Goal: Task Accomplishment & Management: Use online tool/utility

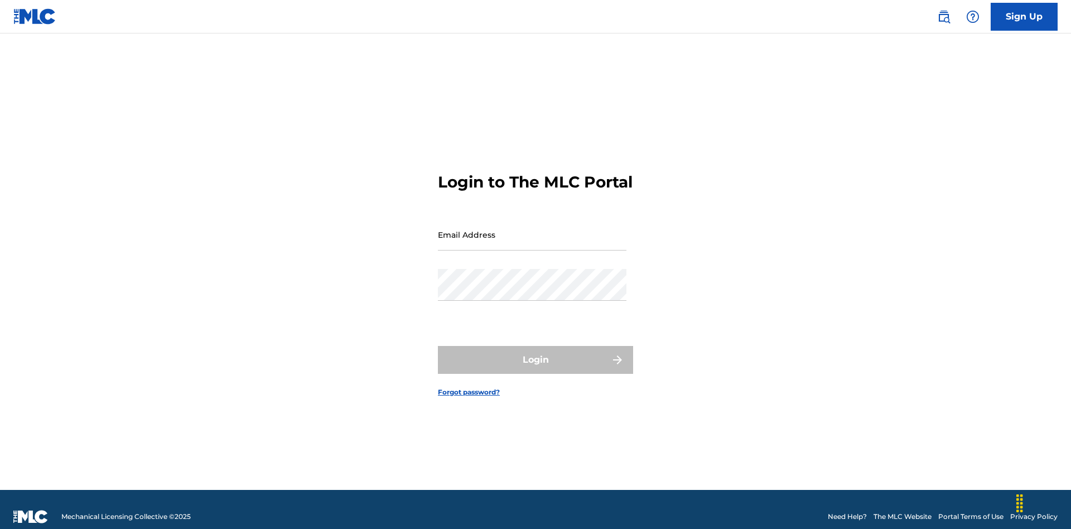
scroll to position [15, 0]
click at [532, 229] on input "Email Address" at bounding box center [532, 235] width 189 height 32
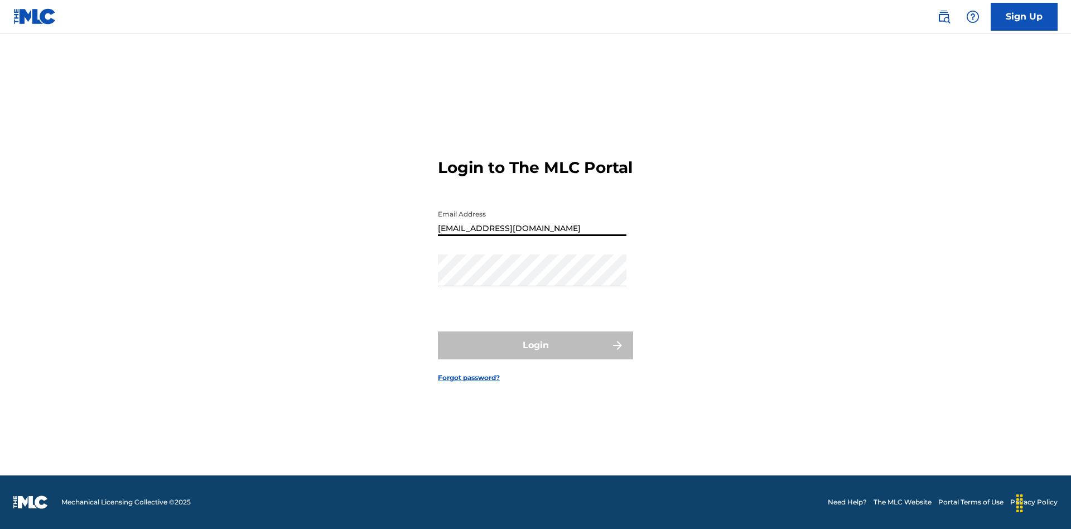
type input "[EMAIL_ADDRESS][DOMAIN_NAME]"
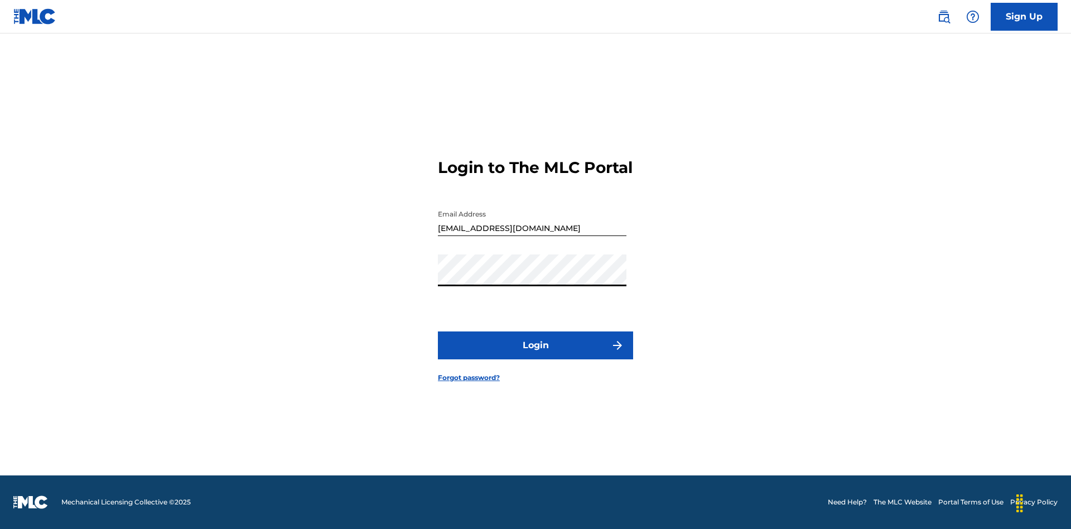
click at [536, 355] on button "Login" at bounding box center [535, 345] width 195 height 28
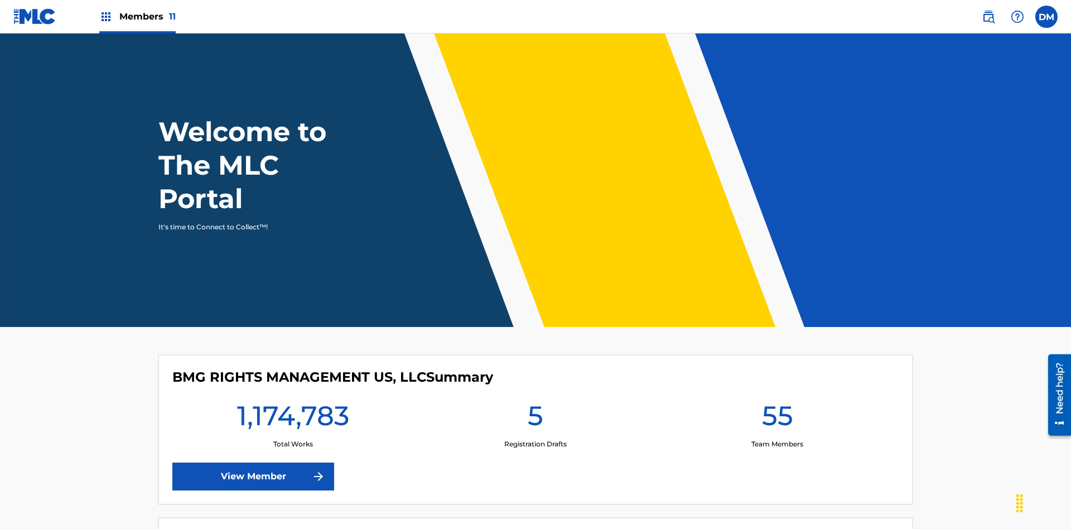
scroll to position [48, 0]
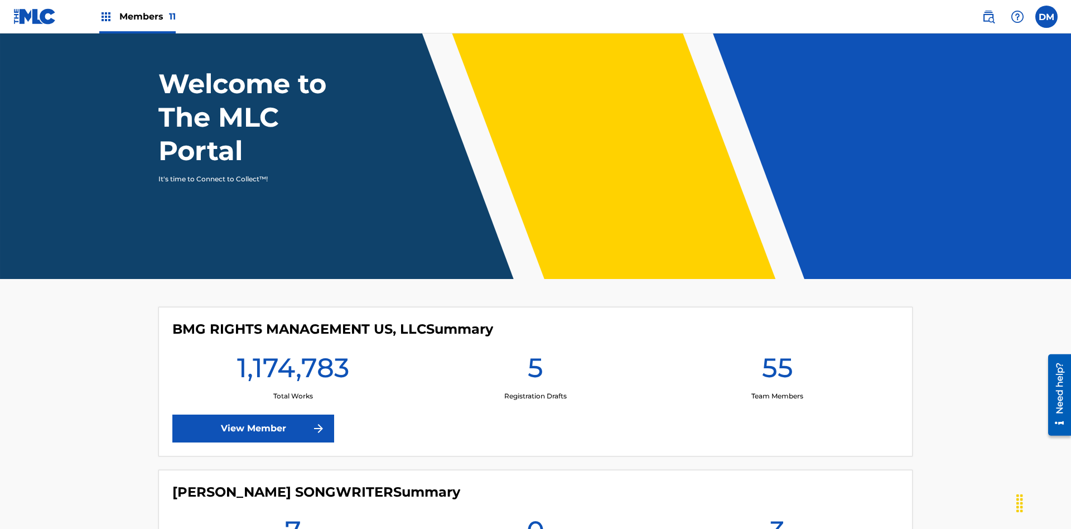
click at [137, 16] on span "Members 11" at bounding box center [147, 16] width 56 height 13
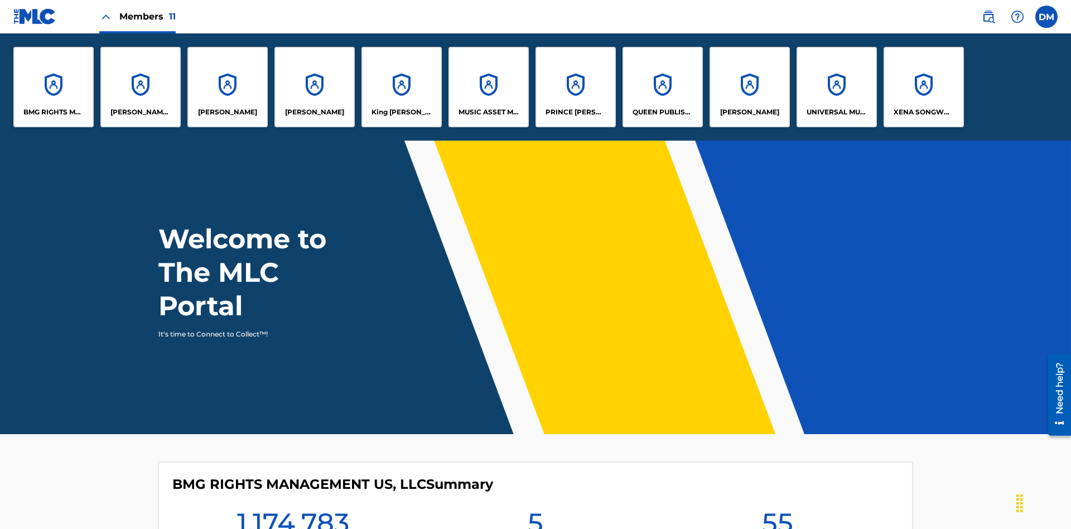
click at [401, 112] on p "King [PERSON_NAME]" at bounding box center [402, 112] width 61 height 10
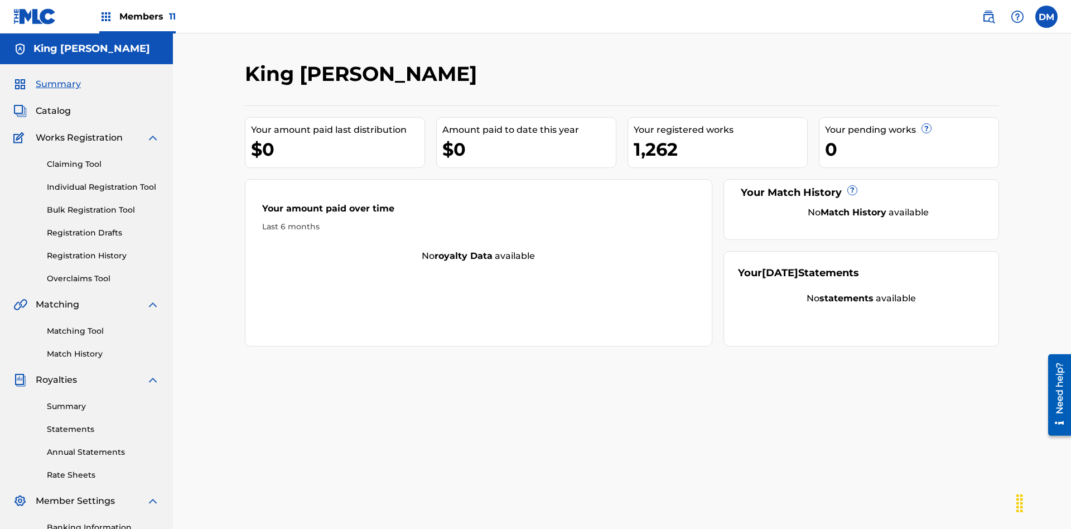
click at [103, 158] on link "Claiming Tool" at bounding box center [103, 164] width 113 height 12
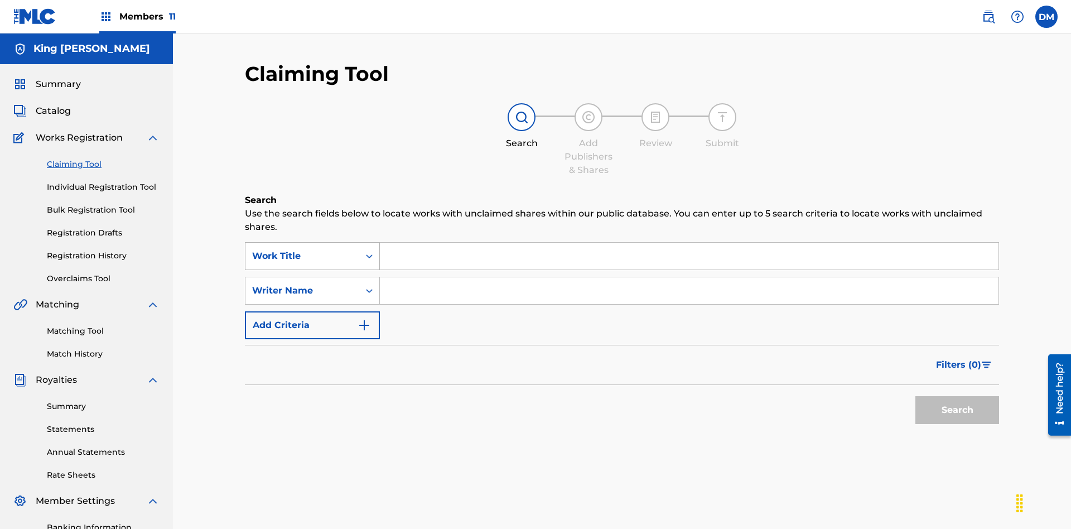
click at [302, 249] on div "Work Title" at bounding box center [302, 255] width 100 height 13
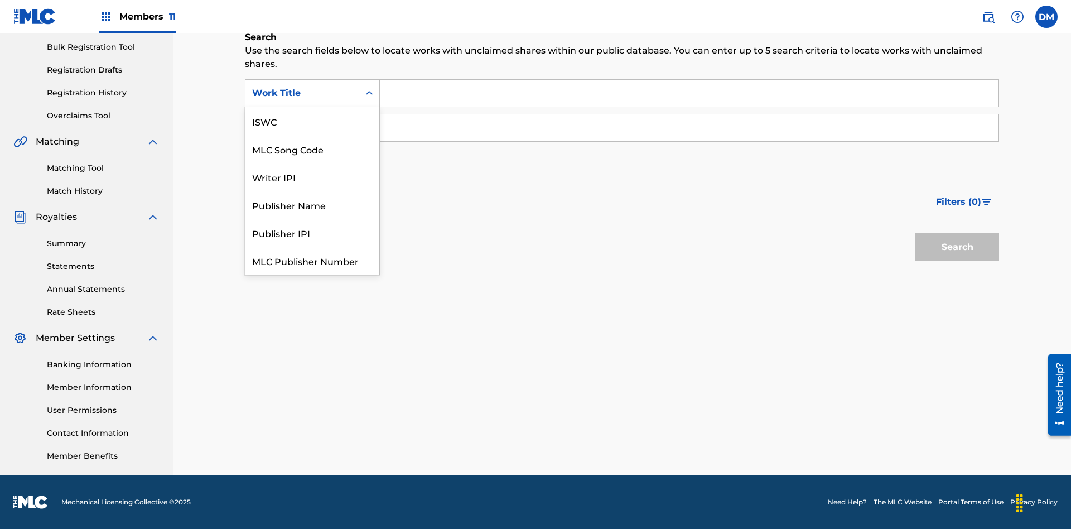
scroll to position [28, 0]
click at [312, 107] on div "ISWC" at bounding box center [312, 93] width 134 height 28
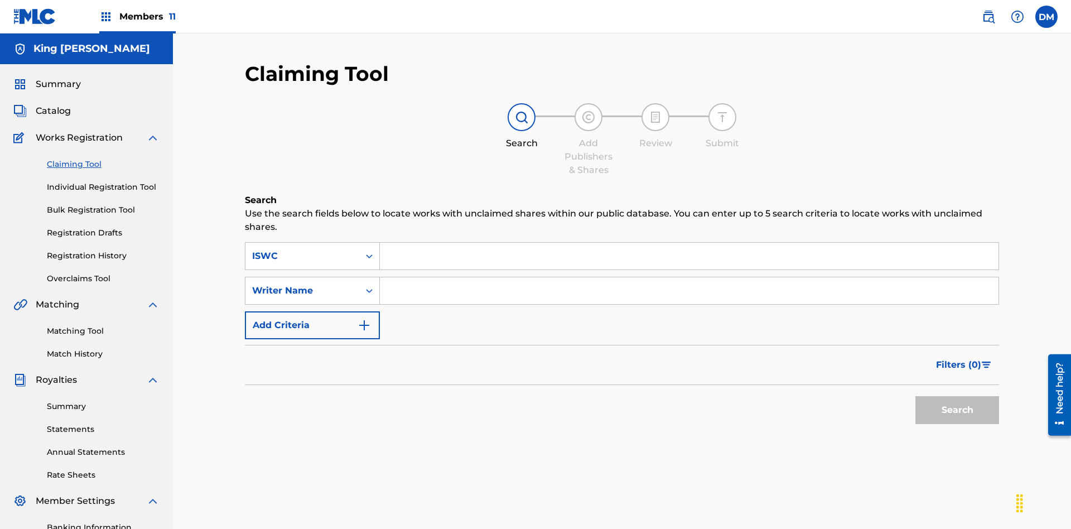
click at [689, 243] on input "Search Form" at bounding box center [689, 256] width 619 height 27
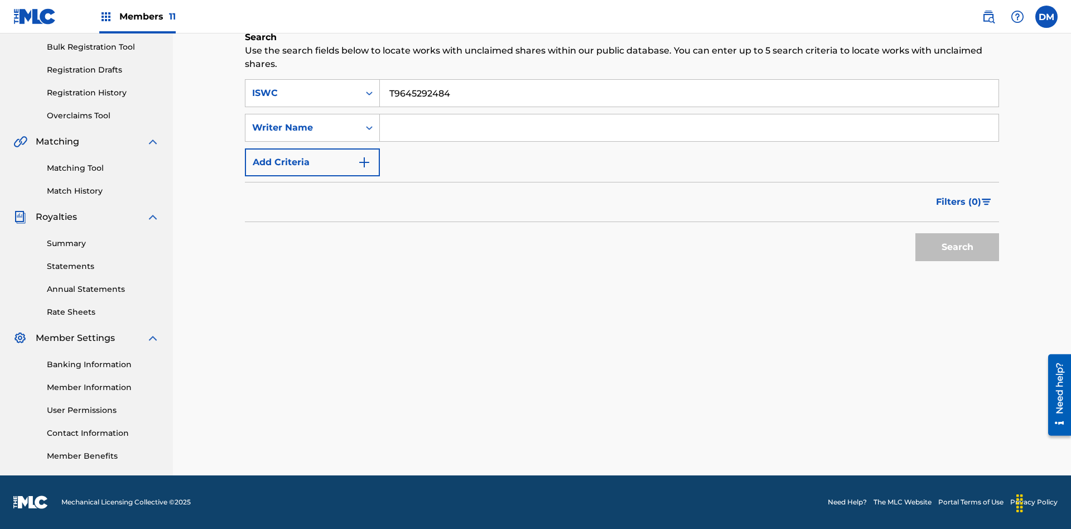
type input "T9645292484"
click at [957, 247] on button "Search" at bounding box center [957, 247] width 84 height 28
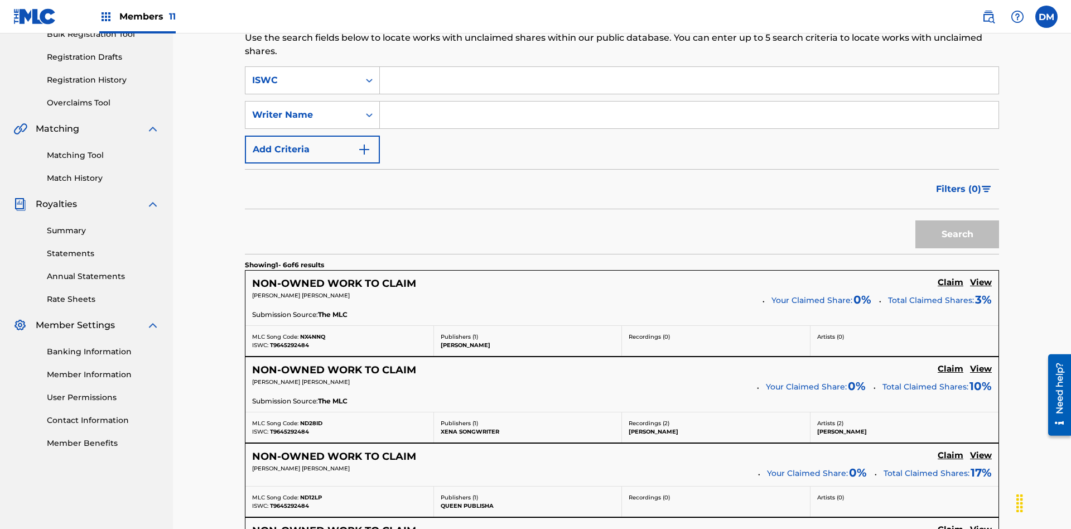
click at [689, 102] on input "Search Form" at bounding box center [689, 115] width 619 height 27
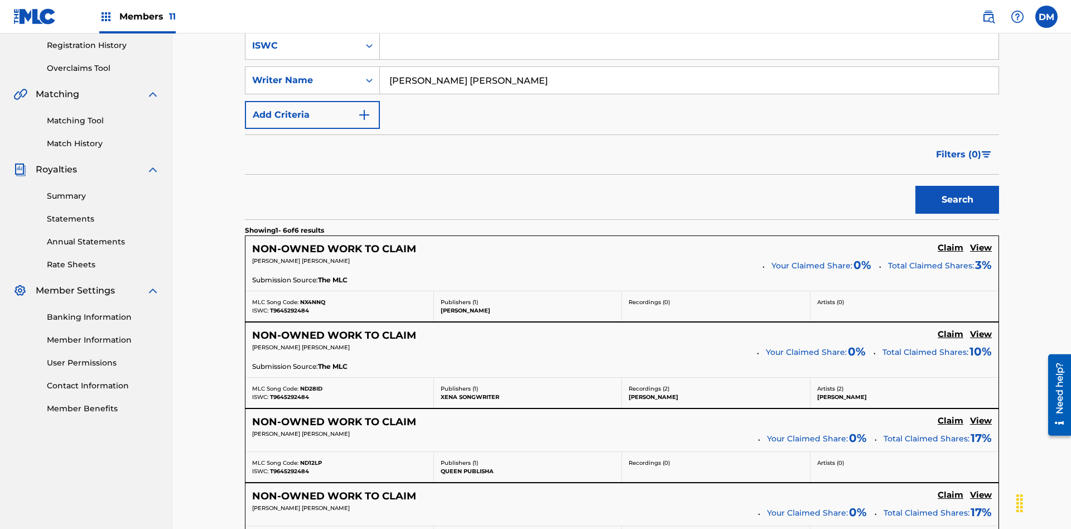
type input "[PERSON_NAME] [PERSON_NAME]"
click at [957, 186] on button "Search" at bounding box center [957, 200] width 84 height 28
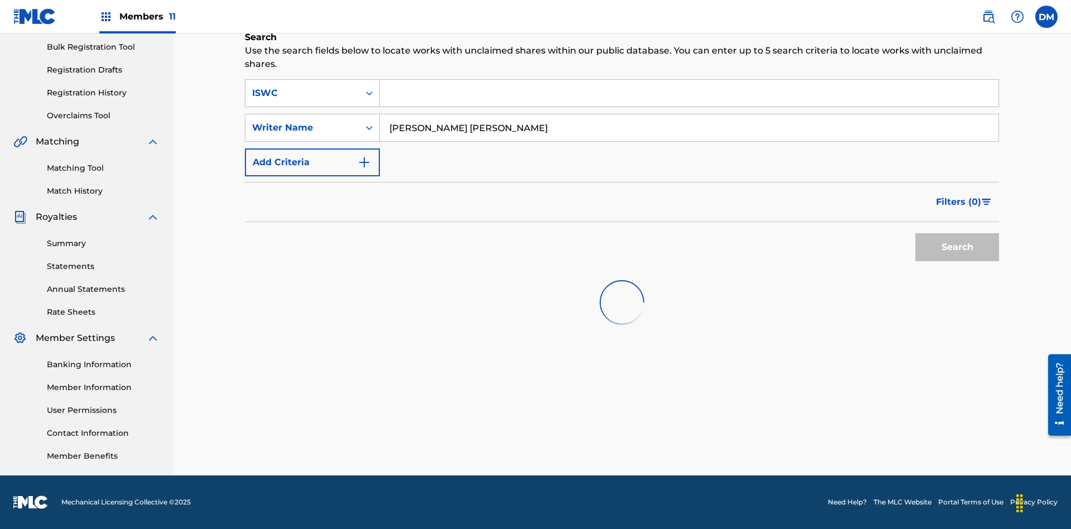
scroll to position [163, 0]
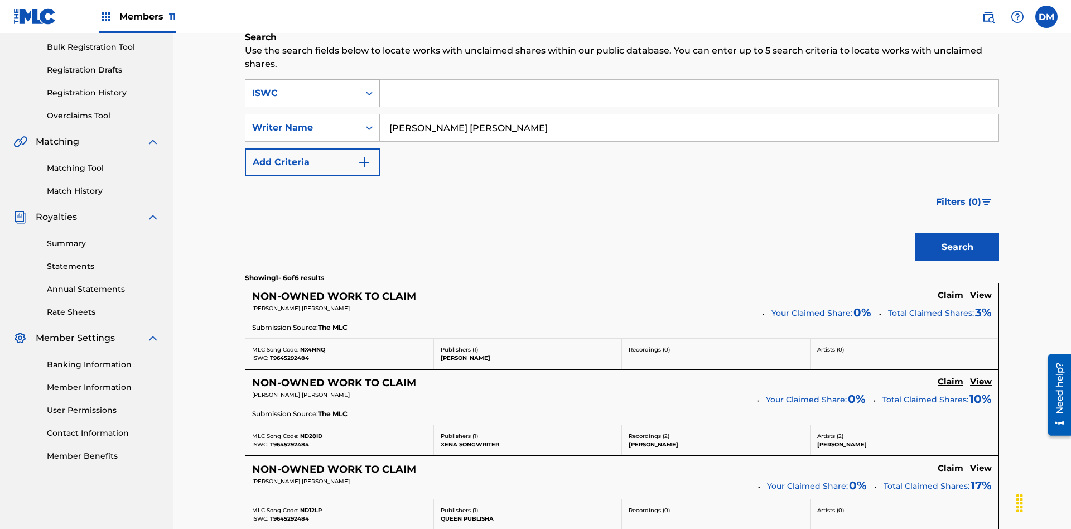
click at [689, 114] on input "[PERSON_NAME] [PERSON_NAME]" at bounding box center [689, 127] width 619 height 27
click at [302, 86] on div "ISWC" at bounding box center [302, 92] width 100 height 13
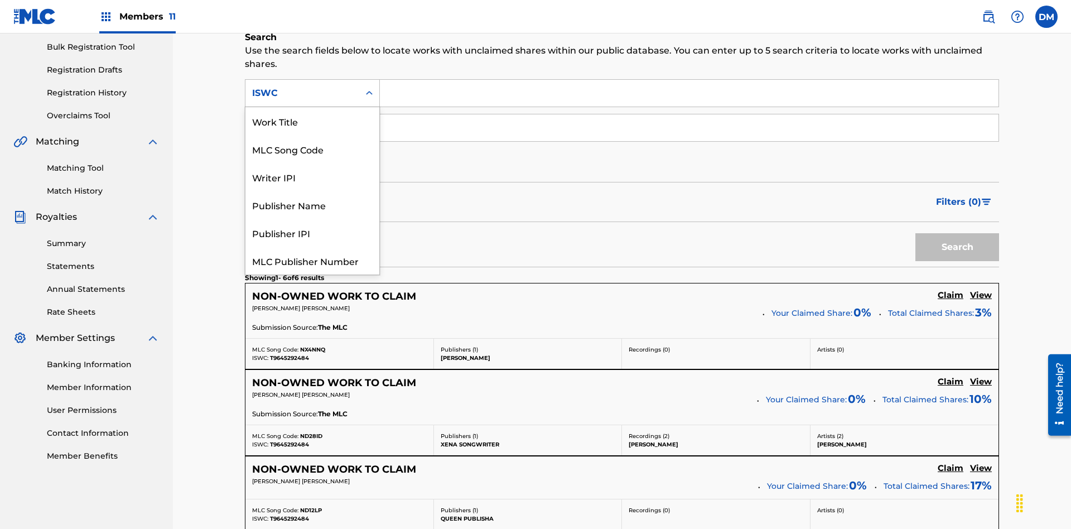
scroll to position [182, 0]
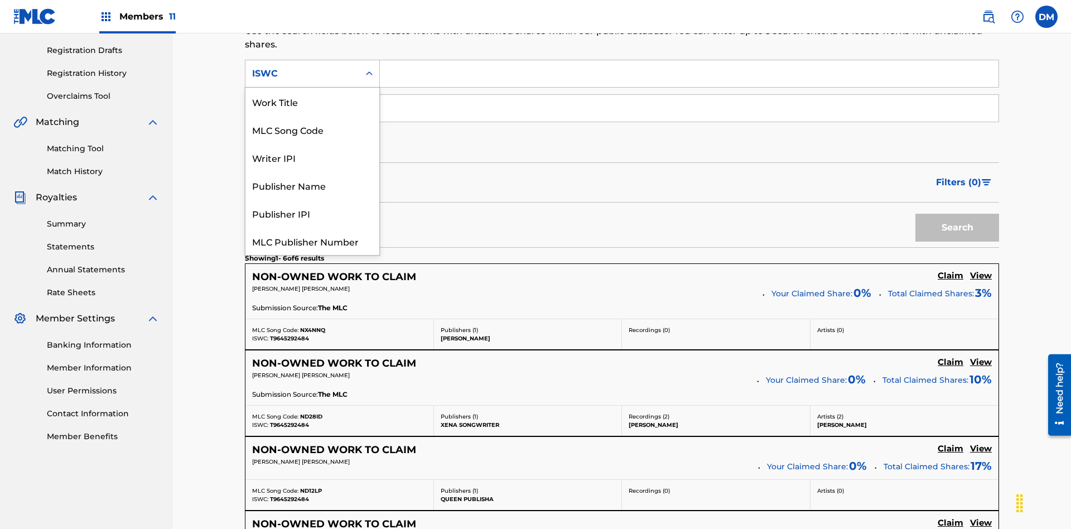
click at [312, 115] on div "Work Title" at bounding box center [312, 102] width 134 height 28
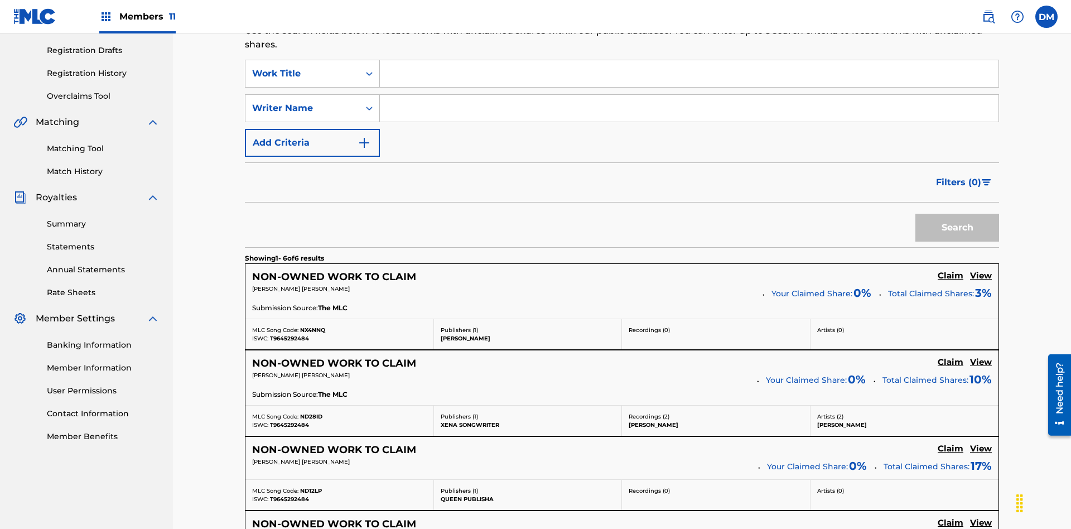
click at [689, 80] on input "Search Form" at bounding box center [689, 73] width 619 height 27
type input "NON-OWNED WORK TO CLAIM"
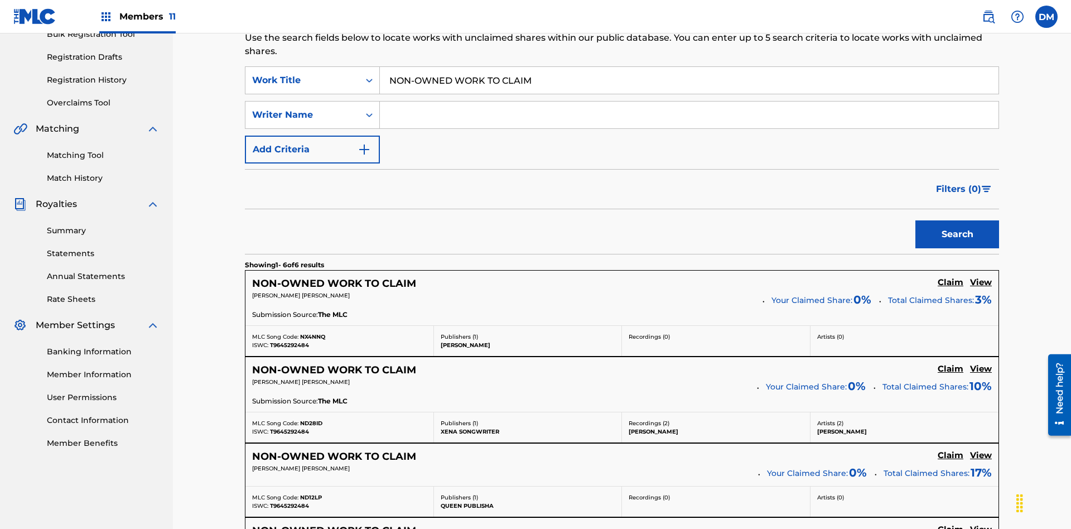
click at [957, 220] on button "Search" at bounding box center [957, 234] width 84 height 28
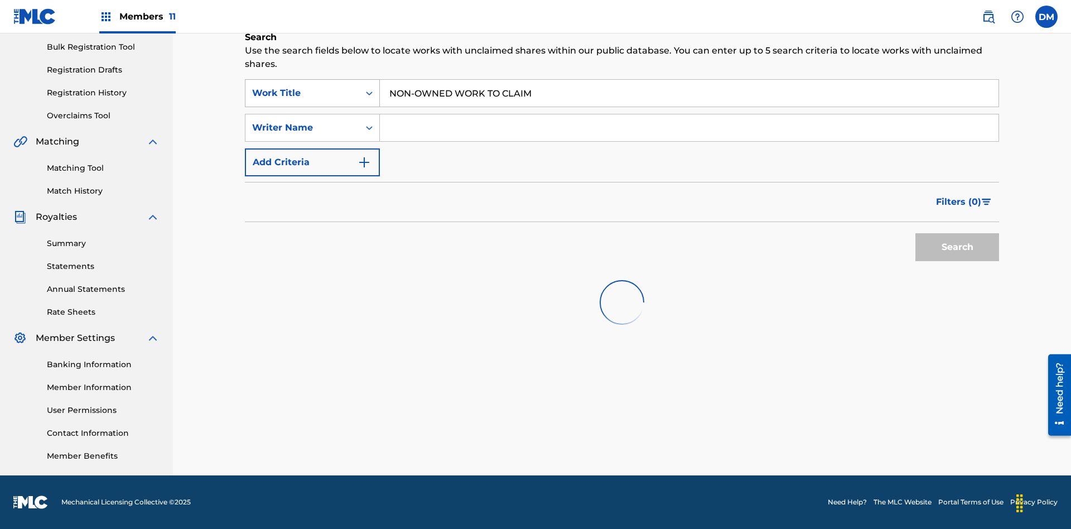
click at [689, 80] on input "NON-OWNED WORK TO CLAIM" at bounding box center [689, 93] width 619 height 27
click at [302, 86] on div "Work Title" at bounding box center [302, 92] width 100 height 13
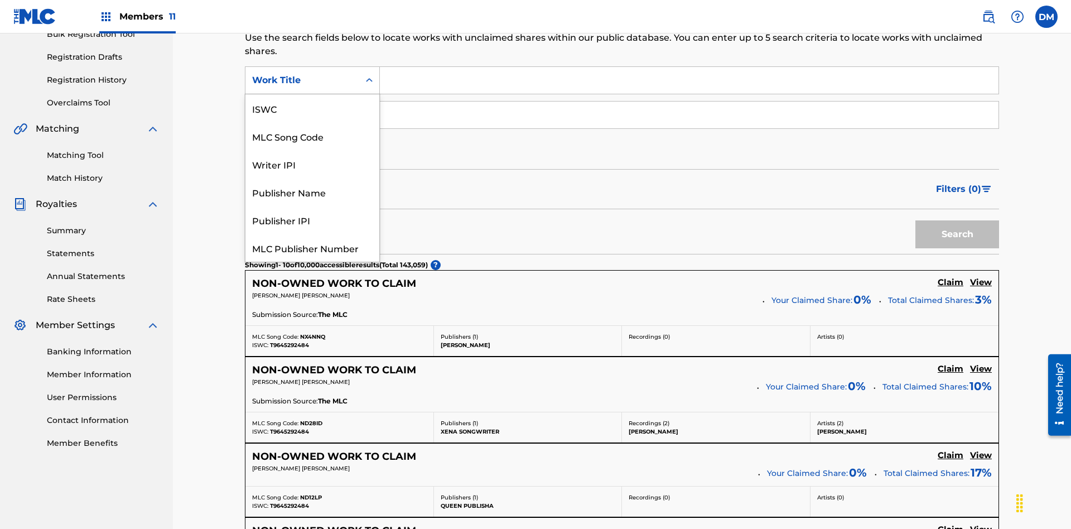
click at [312, 122] on div "MLC Song Code" at bounding box center [312, 136] width 134 height 28
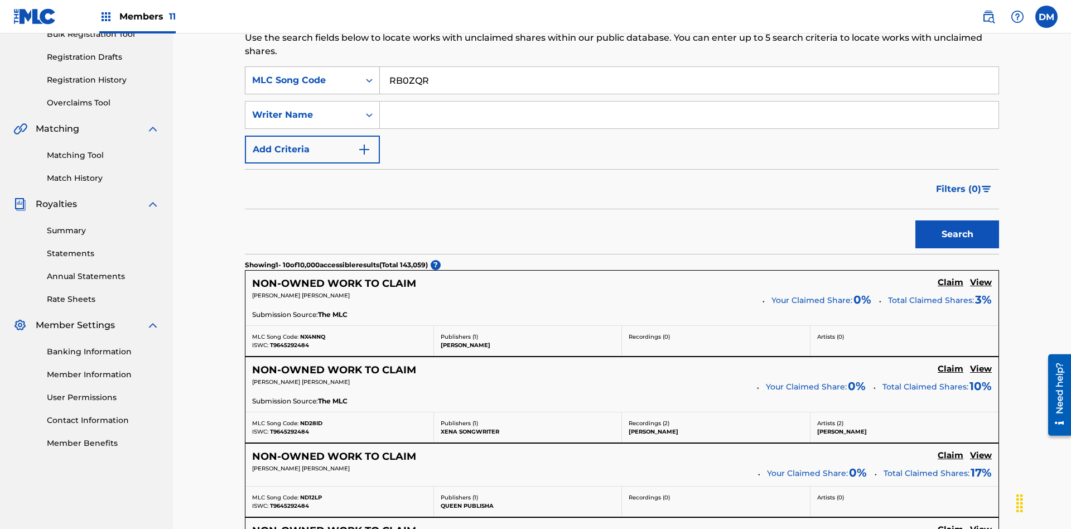
click at [957, 220] on button "Search" at bounding box center [957, 234] width 84 height 28
click at [689, 91] on input "RB0ZQR" at bounding box center [689, 80] width 619 height 27
click at [302, 87] on div "MLC Song Code" at bounding box center [302, 80] width 100 height 13
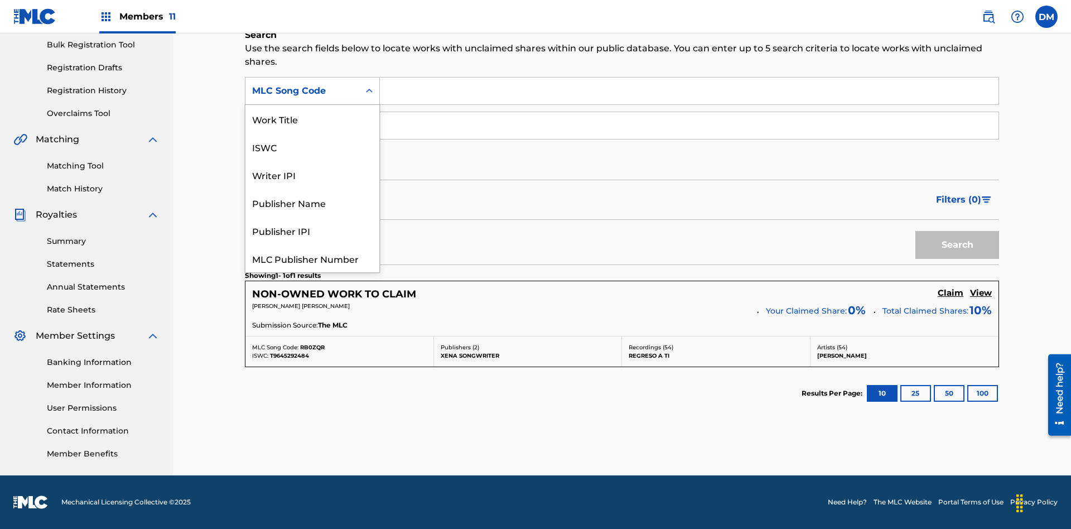
click at [312, 161] on div "Writer IPI" at bounding box center [312, 175] width 134 height 28
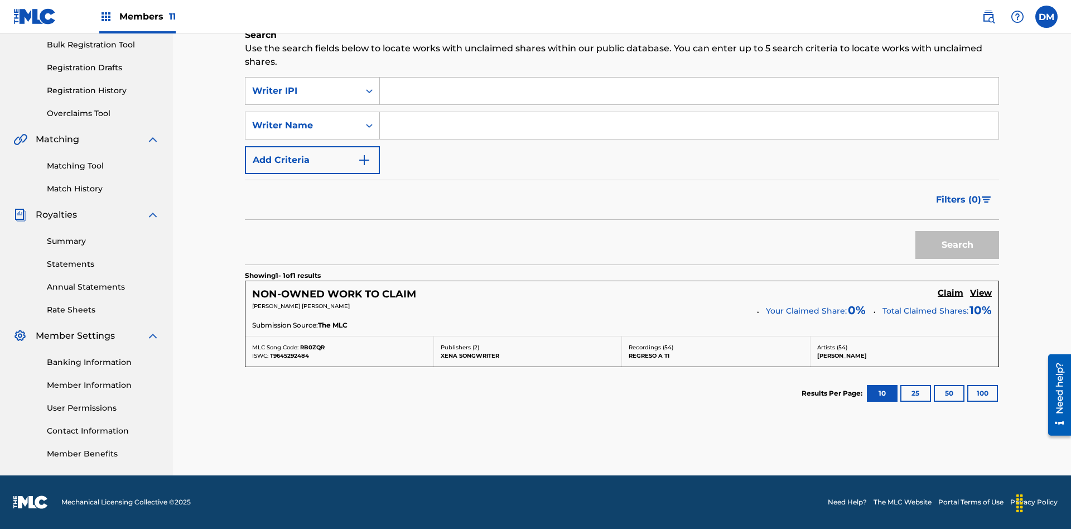
click at [689, 91] on input "Search Form" at bounding box center [689, 91] width 619 height 27
click at [957, 245] on button "Search" at bounding box center [957, 245] width 84 height 28
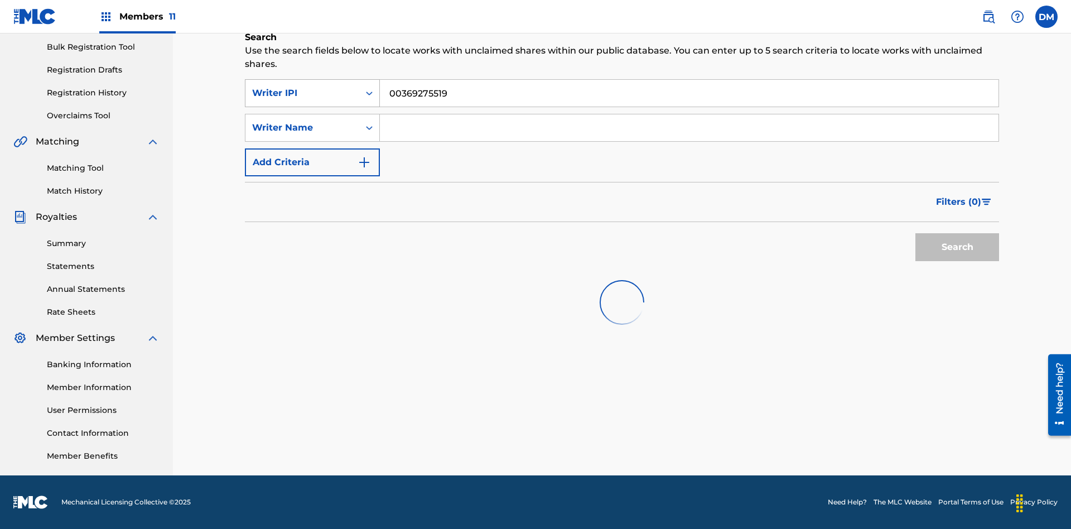
click at [689, 80] on input "00369275519" at bounding box center [689, 93] width 619 height 27
click at [302, 86] on div "Writer IPI" at bounding box center [302, 92] width 100 height 13
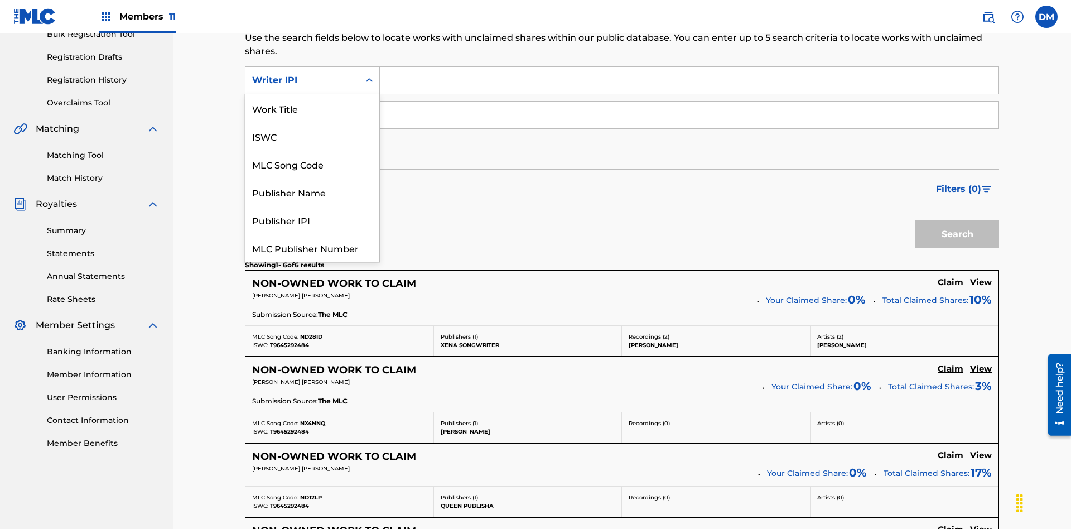
click at [312, 178] on div "Publisher Name" at bounding box center [312, 192] width 134 height 28
click at [957, 220] on button "Search" at bounding box center [957, 234] width 84 height 28
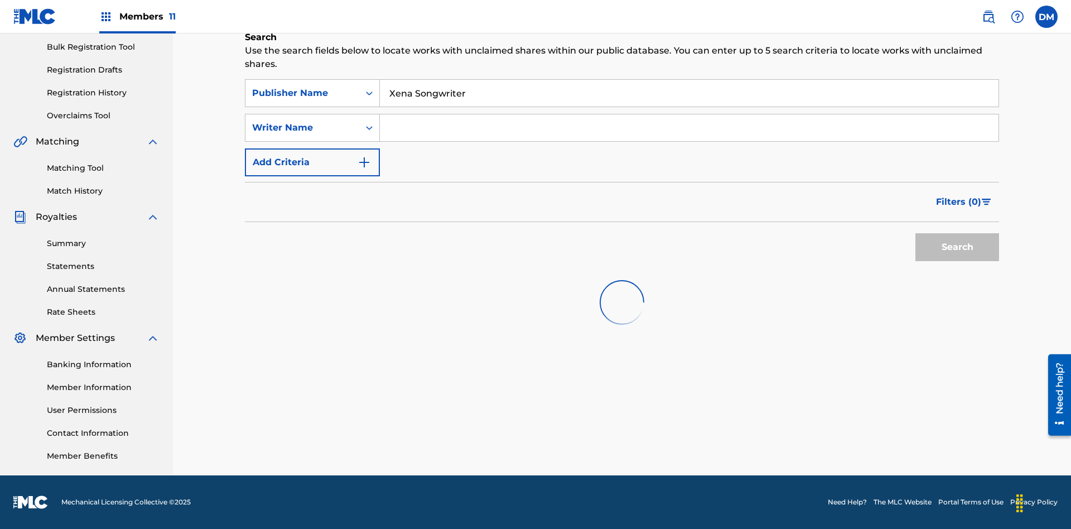
click at [689, 80] on input "Xena Songwriter" at bounding box center [689, 93] width 619 height 27
click at [302, 86] on div "Publisher Name" at bounding box center [302, 92] width 100 height 13
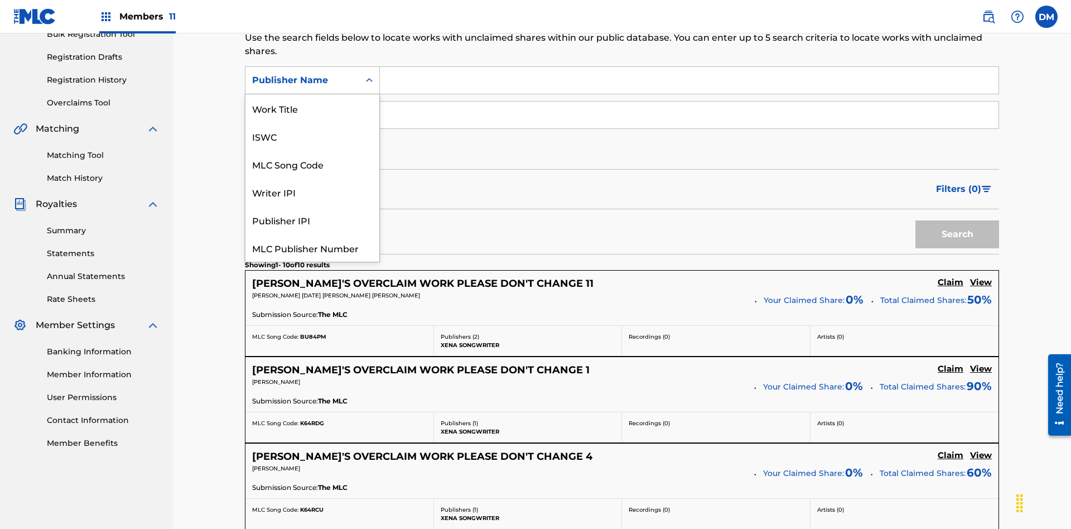
click at [312, 206] on div "Publisher IPI" at bounding box center [312, 220] width 134 height 28
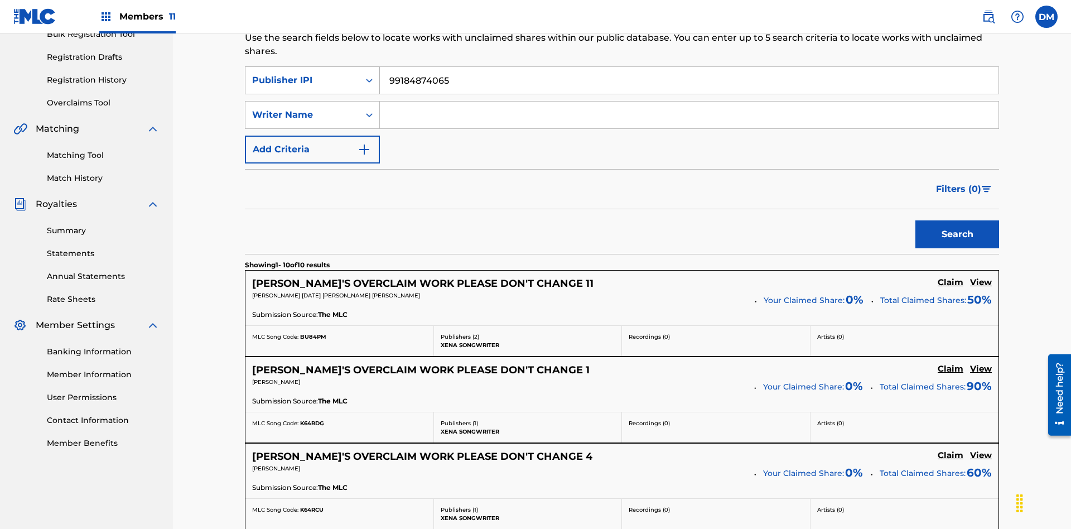
click at [957, 220] on button "Search" at bounding box center [957, 234] width 84 height 28
click at [689, 80] on input "99184874065" at bounding box center [689, 80] width 619 height 27
click at [302, 74] on div "Publisher IPI" at bounding box center [302, 80] width 100 height 13
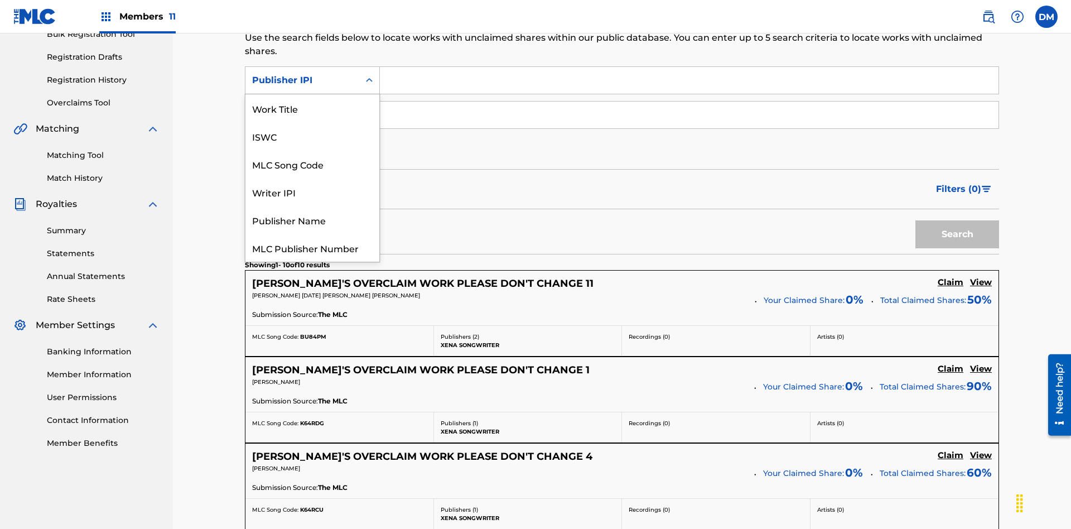
click at [312, 234] on div "MLC Publisher Number" at bounding box center [312, 248] width 134 height 28
click at [957, 220] on button "Search" at bounding box center [957, 234] width 84 height 28
click at [312, 136] on button "Add Criteria" at bounding box center [312, 150] width 135 height 28
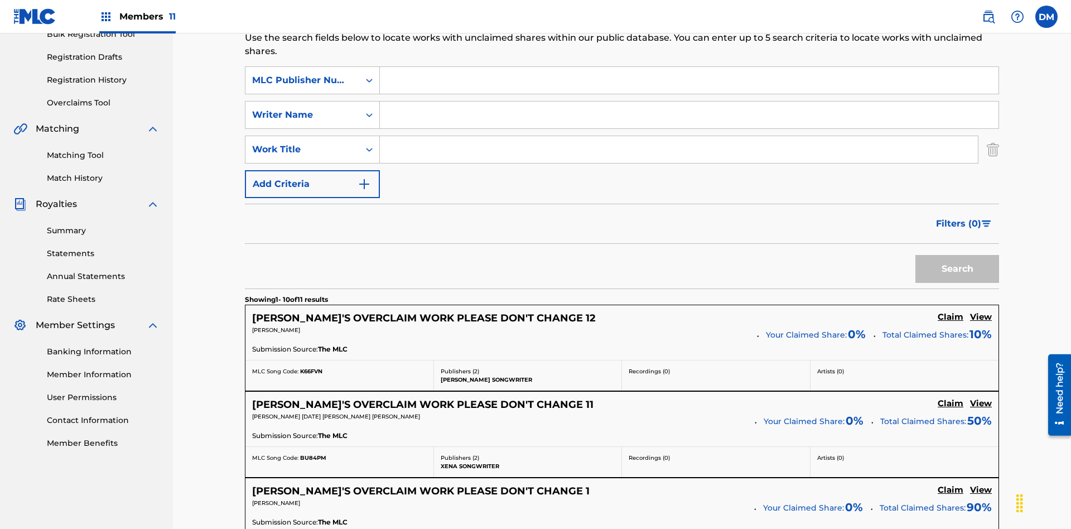
click at [312, 170] on button "Add Criteria" at bounding box center [312, 184] width 135 height 28
click at [302, 74] on div "MLC Publisher Number" at bounding box center [302, 80] width 100 height 13
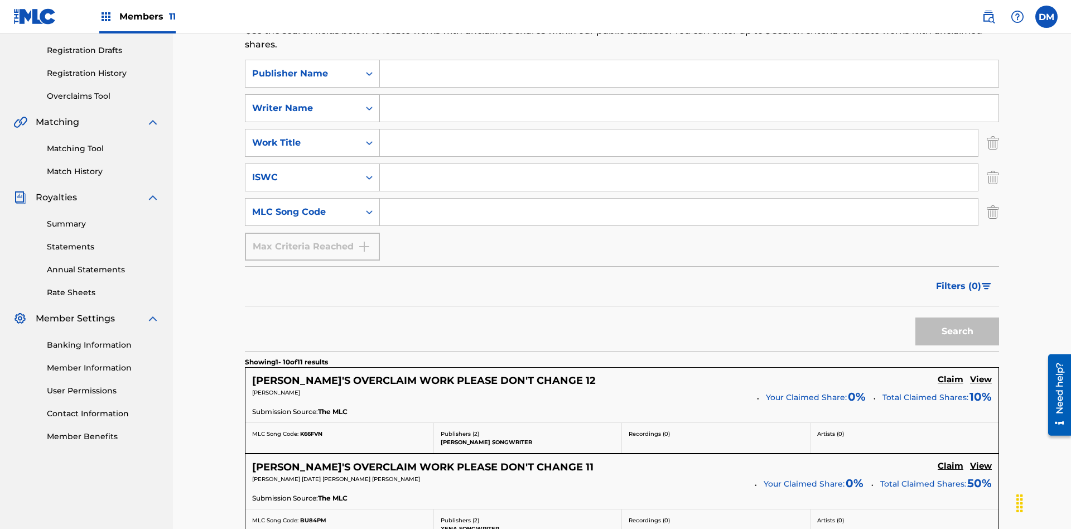
click at [302, 102] on div "Writer Name" at bounding box center [302, 108] width 100 height 13
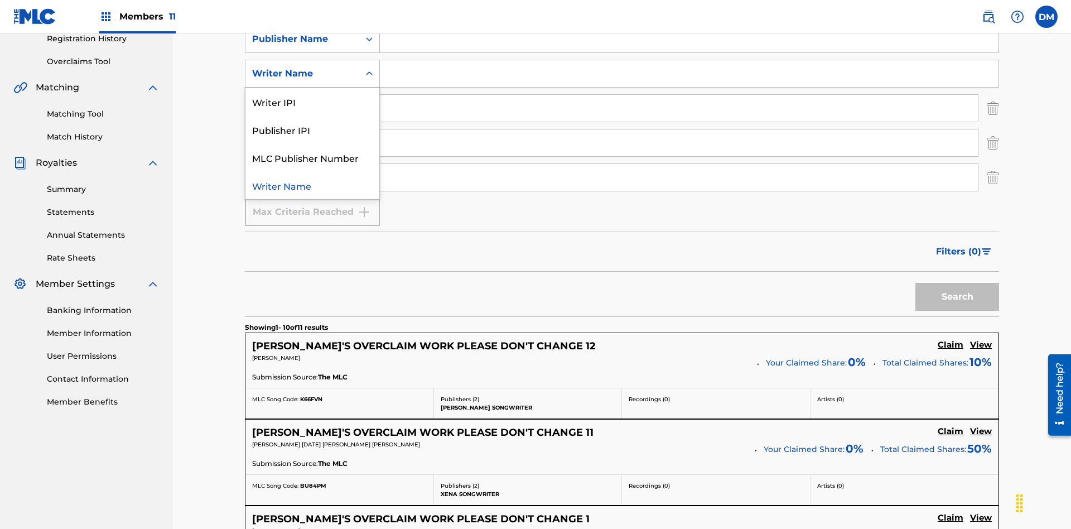
click at [312, 129] on div "Publisher IPI" at bounding box center [312, 129] width 134 height 28
click at [689, 52] on input "Search Form" at bounding box center [689, 39] width 619 height 27
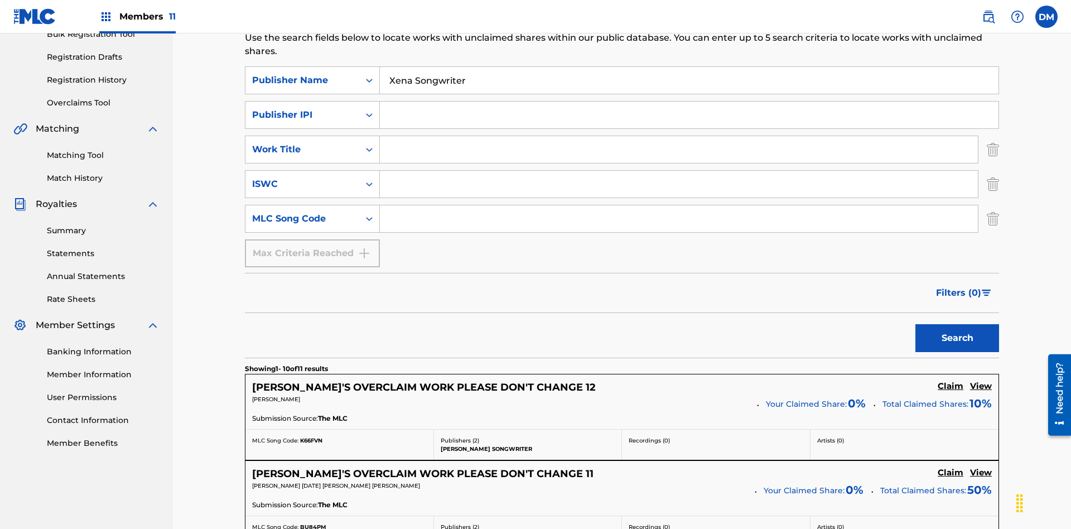
type input "Xena Songwriter"
click at [689, 102] on input "Search Form" at bounding box center [689, 115] width 619 height 27
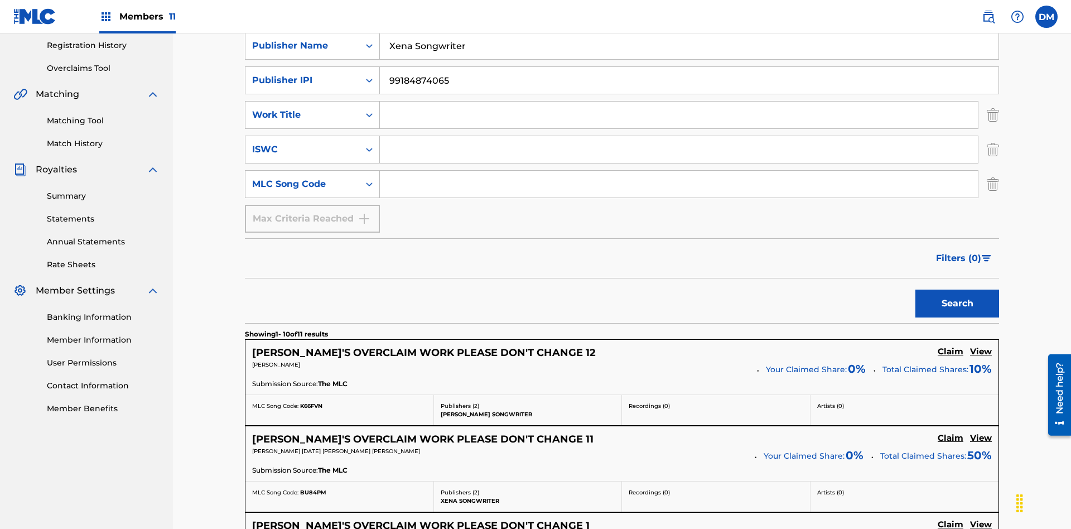
type input "99184874065"
click at [679, 102] on input "Search Form" at bounding box center [679, 115] width 598 height 27
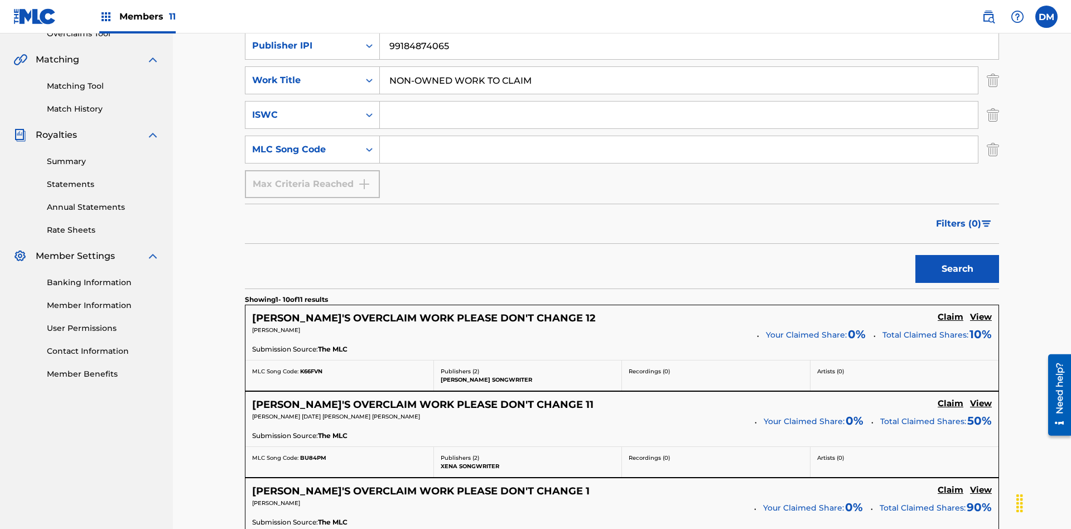
type input "NON-OWNED WORK TO CLAIM"
click at [679, 102] on input "Search Form" at bounding box center [679, 115] width 598 height 27
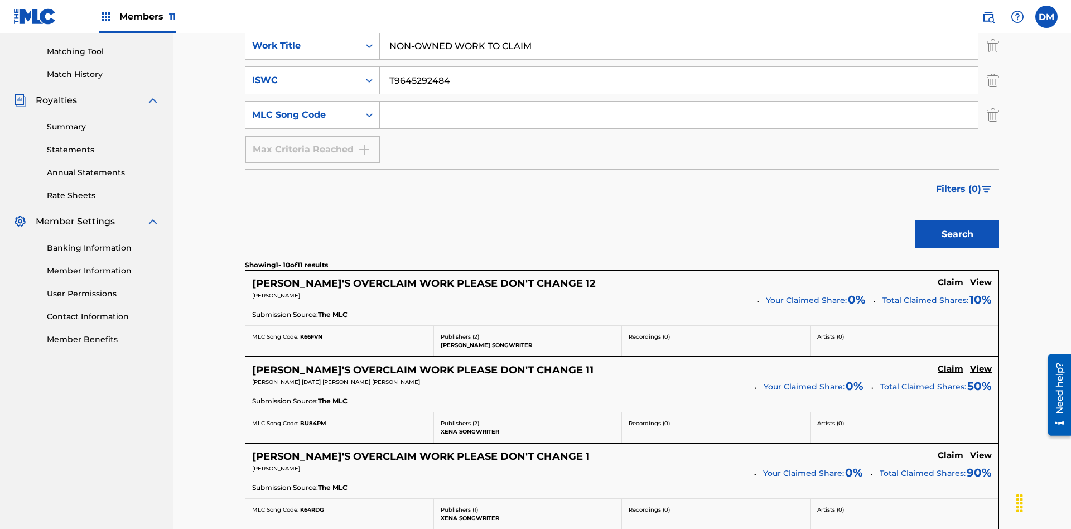
type input "T9645292484"
click at [679, 102] on input "Search Form" at bounding box center [679, 115] width 598 height 27
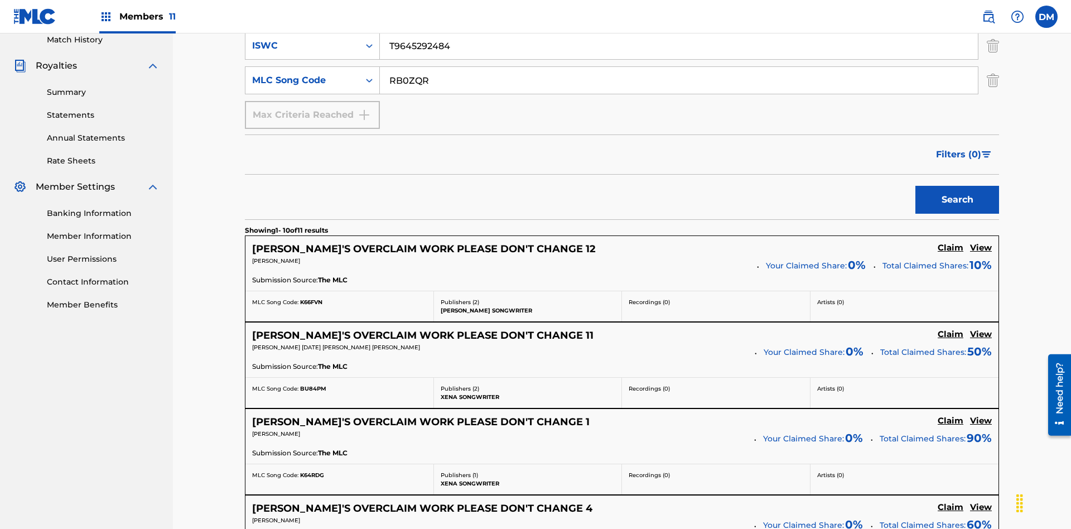
type input "RB0ZQR"
click at [957, 186] on button "Search" at bounding box center [957, 200] width 84 height 28
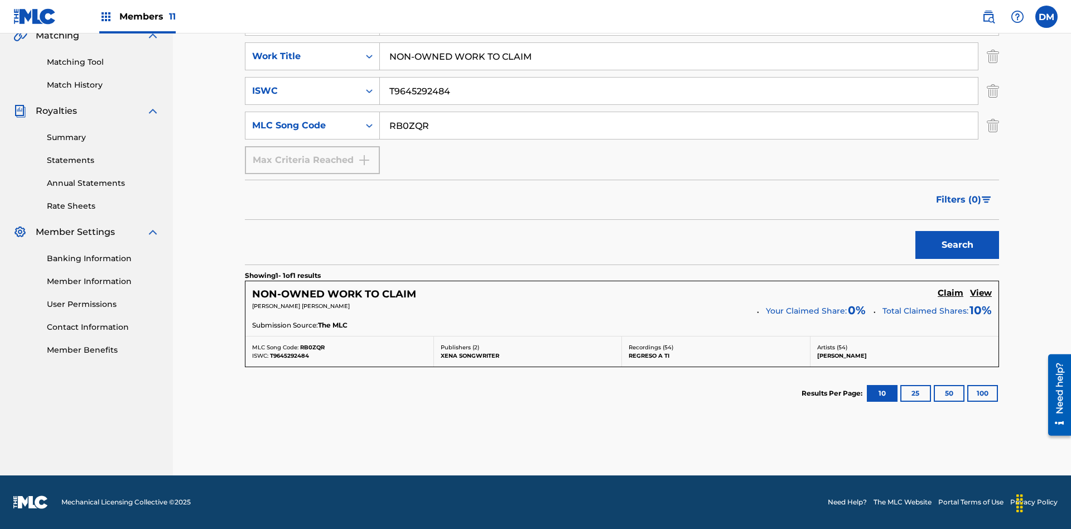
click at [993, 70] on img "Search Form" at bounding box center [993, 56] width 12 height 28
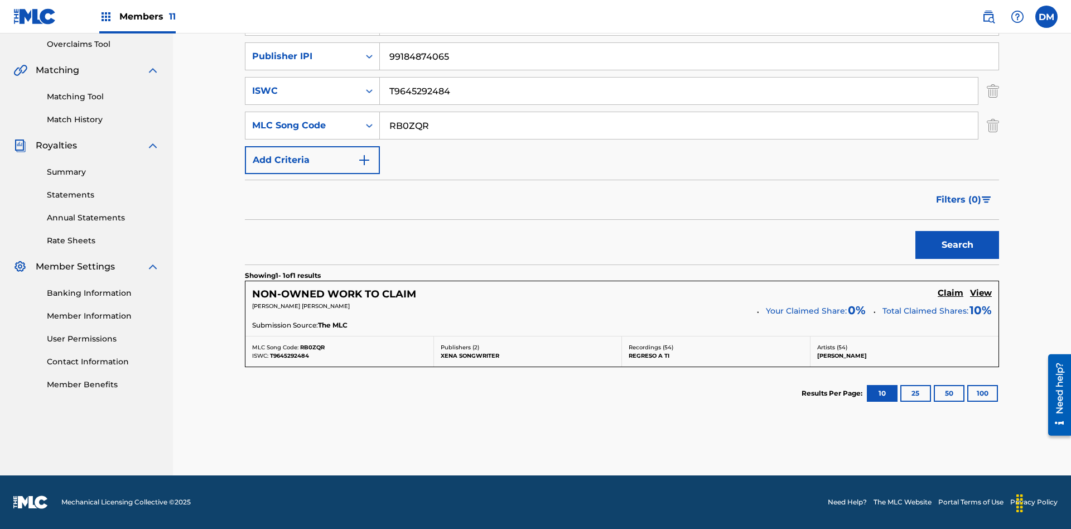
click at [993, 91] on img "Search Form" at bounding box center [993, 91] width 12 height 28
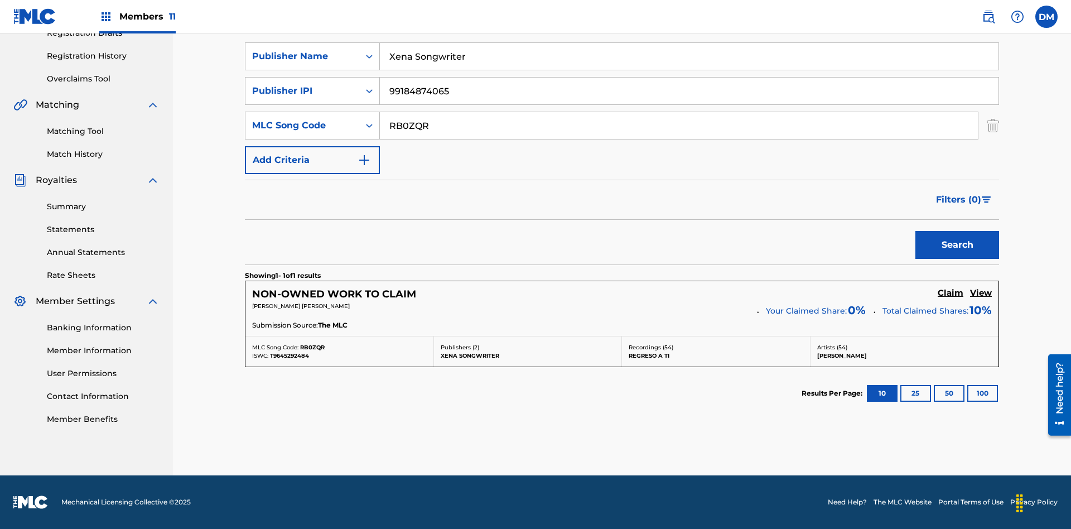
click at [679, 126] on input "RB0ZQR" at bounding box center [679, 125] width 598 height 27
click at [689, 70] on input "Xena Songwriter" at bounding box center [689, 56] width 619 height 27
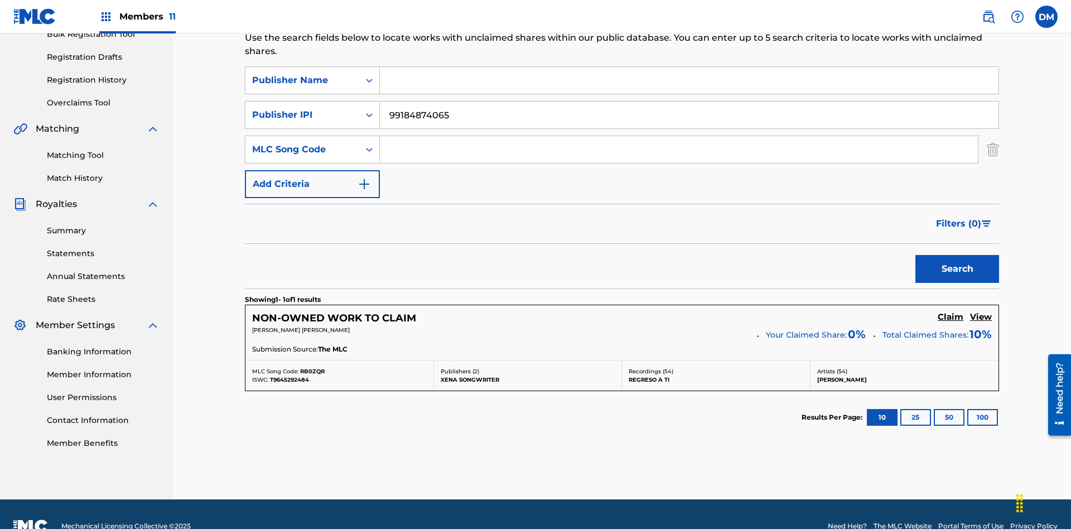
click at [689, 102] on input "99184874065" at bounding box center [689, 115] width 619 height 27
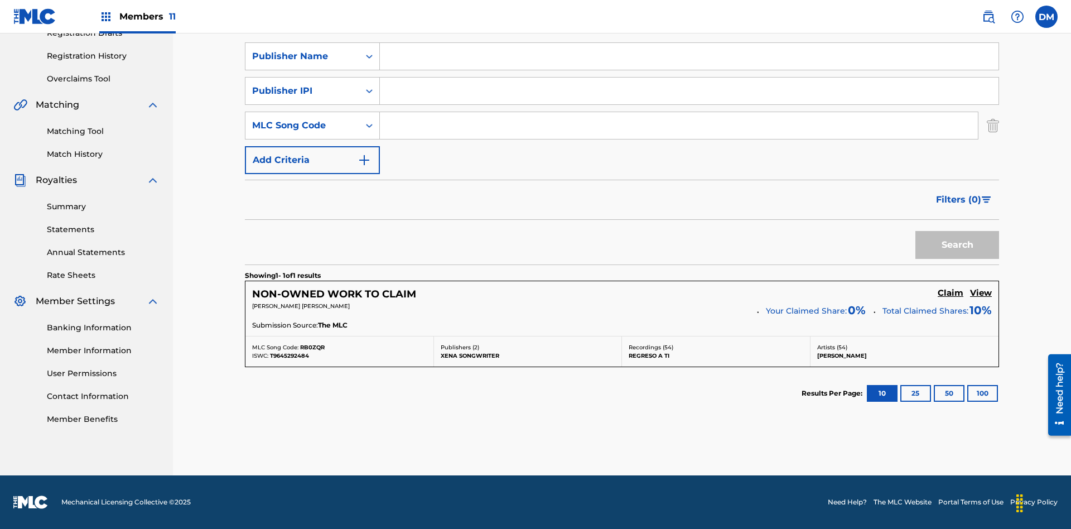
scroll to position [182, 0]
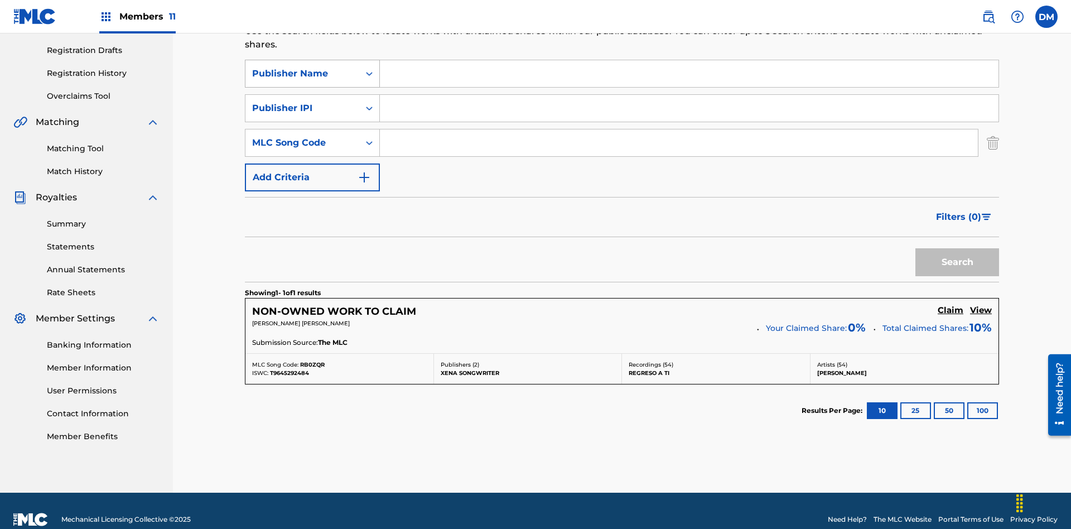
click at [302, 74] on div "Publisher Name" at bounding box center [302, 73] width 100 height 13
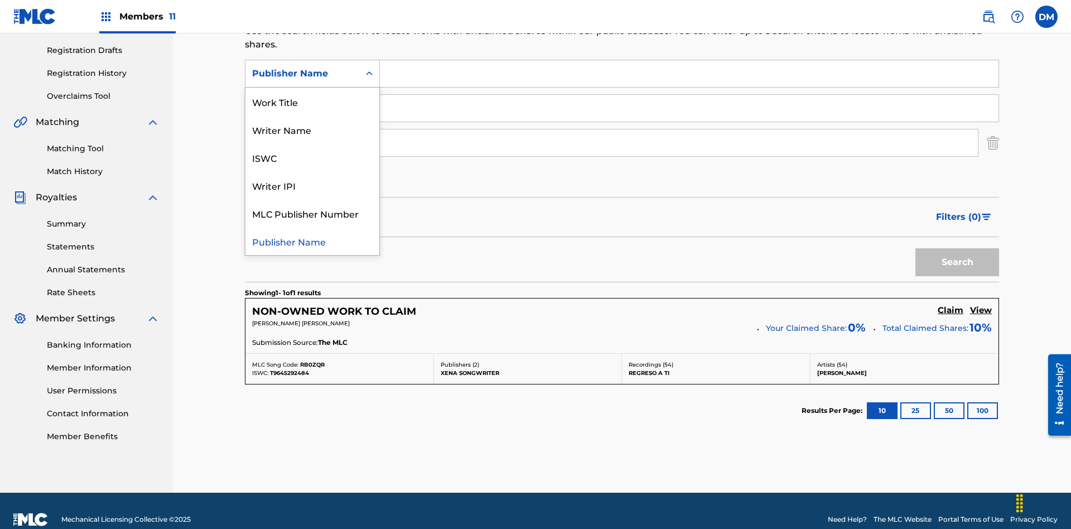
click at [312, 185] on div "Writer IPI" at bounding box center [312, 185] width 134 height 28
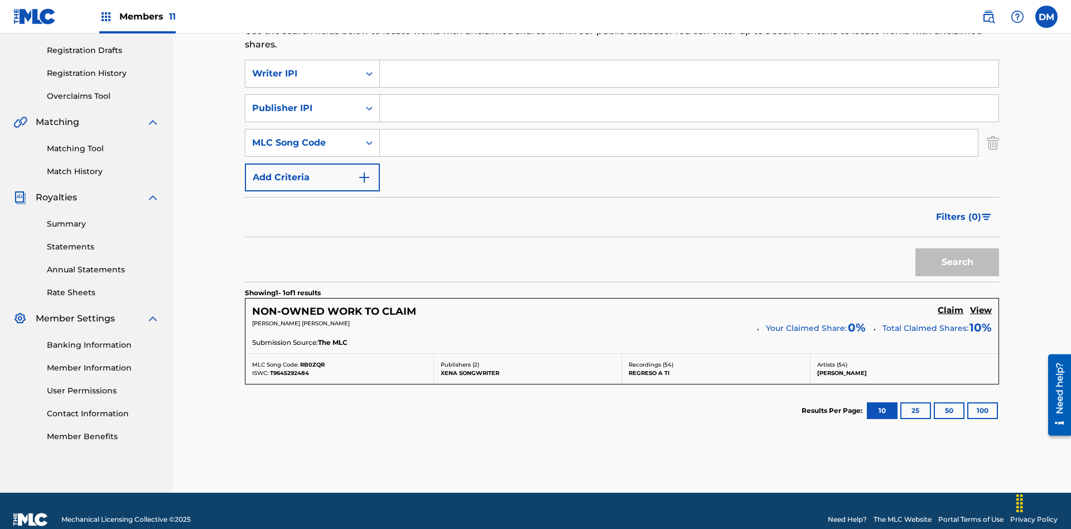
scroll to position [200, 0]
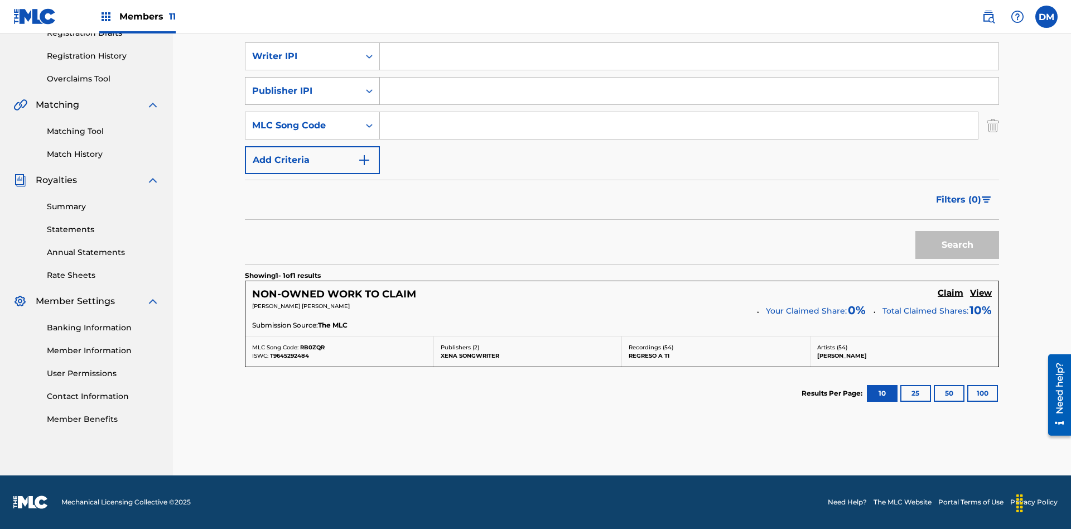
click at [302, 91] on div "Publisher IPI" at bounding box center [302, 90] width 100 height 13
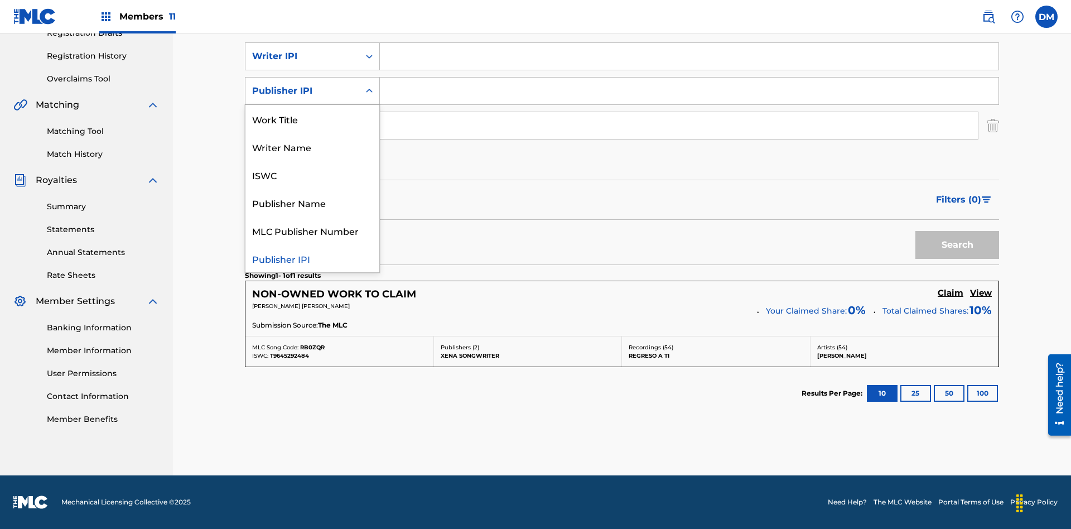
click at [312, 230] on div "MLC Publisher Number" at bounding box center [312, 230] width 134 height 28
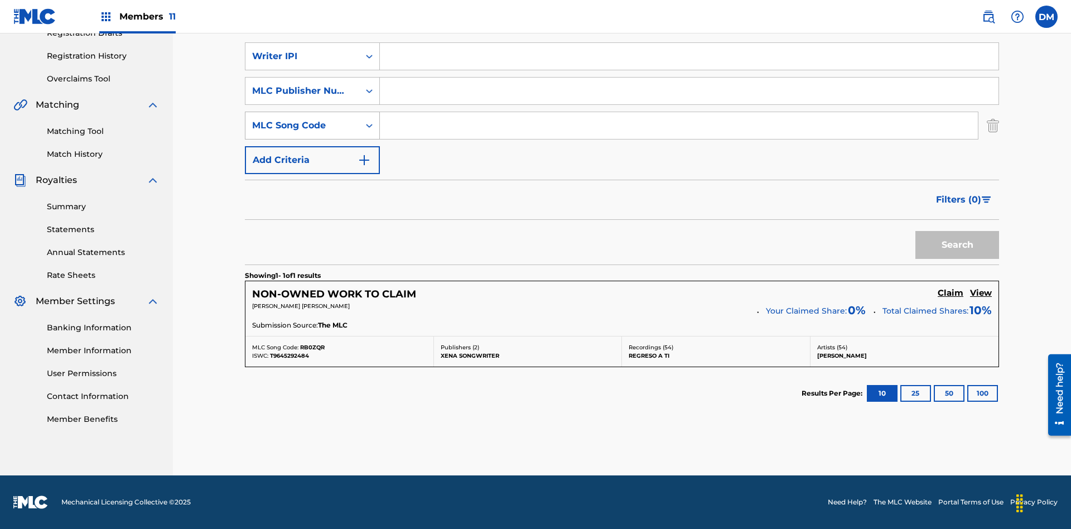
click at [302, 126] on div "MLC Song Code" at bounding box center [302, 125] width 100 height 13
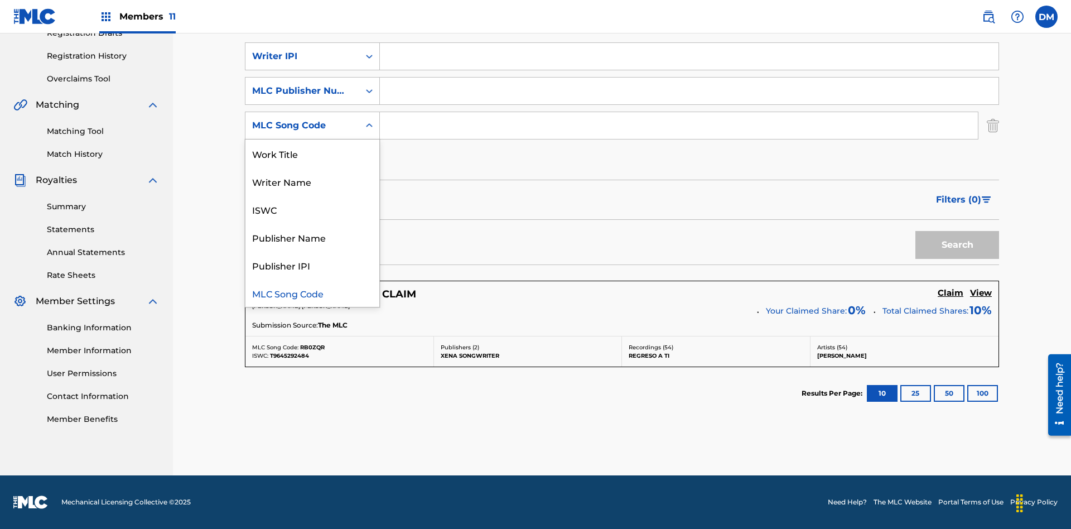
click at [312, 181] on div "Writer Name" at bounding box center [312, 181] width 134 height 28
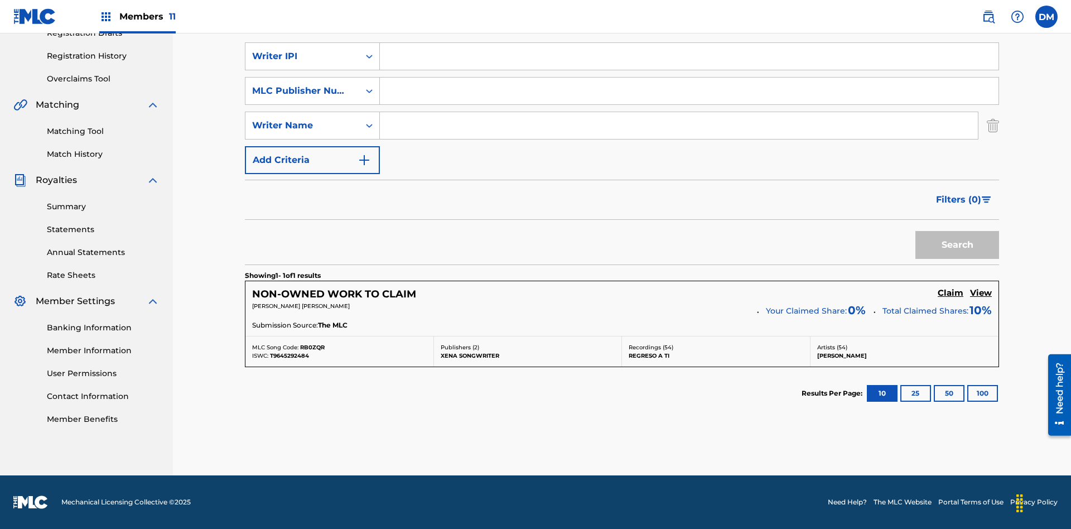
click at [689, 70] on input "Search Form" at bounding box center [689, 56] width 619 height 27
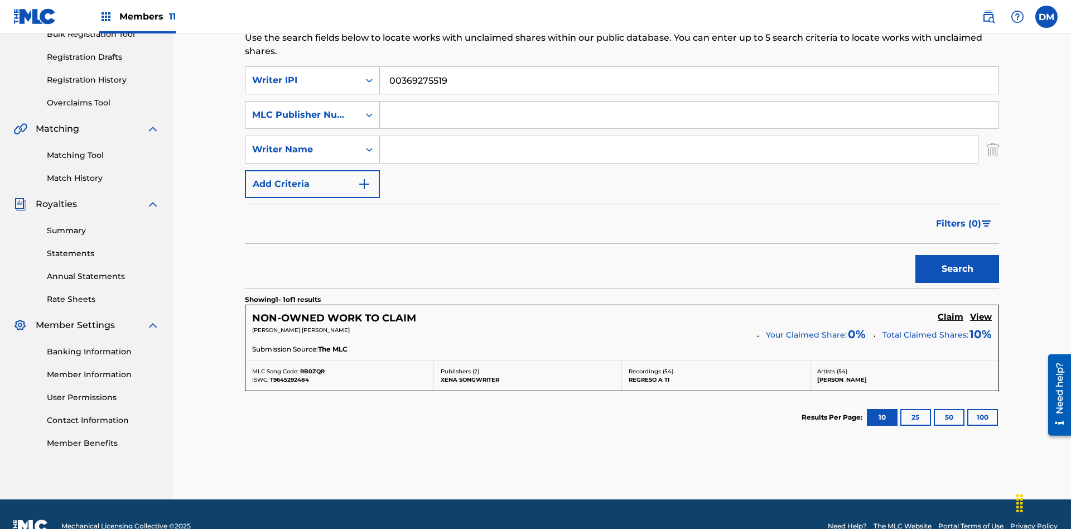
type input "00369275519"
click at [689, 102] on input "Search Form" at bounding box center [689, 115] width 619 height 27
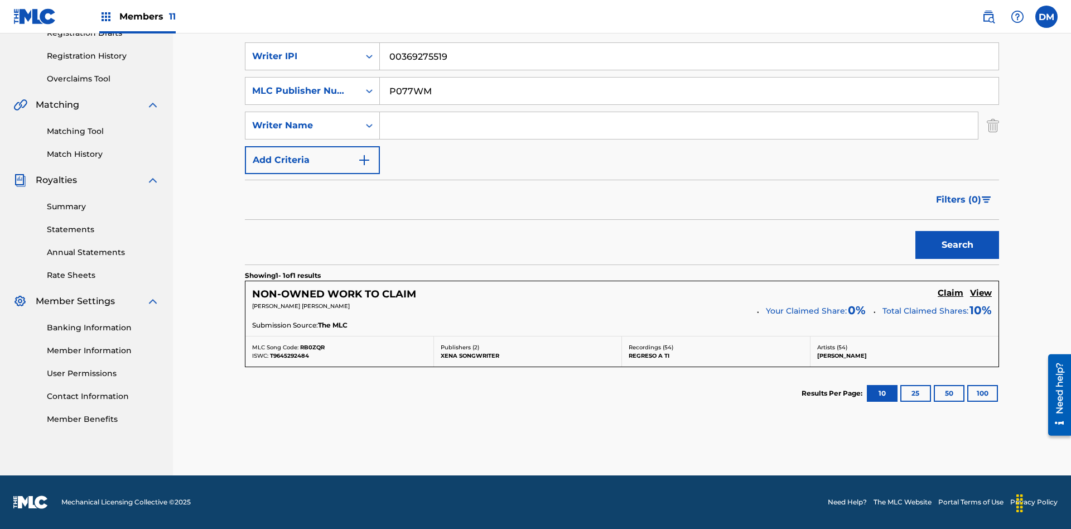
type input "P077WM"
click at [679, 126] on input "Search Form" at bounding box center [679, 125] width 598 height 27
type input "[PERSON_NAME] [PERSON_NAME]"
click at [957, 245] on button "Search" at bounding box center [957, 245] width 84 height 28
